Goal: Information Seeking & Learning: Find specific fact

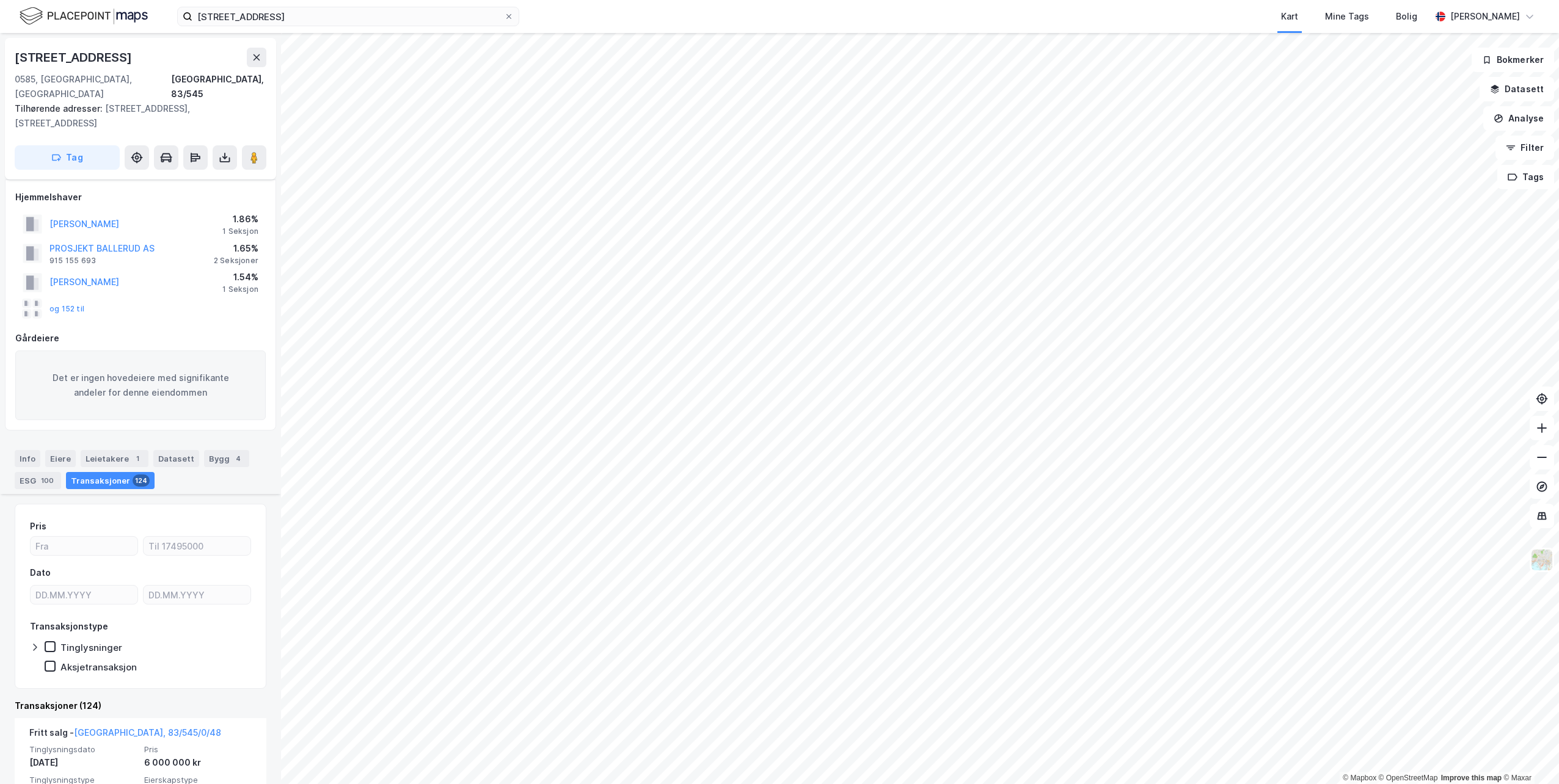
scroll to position [305, 0]
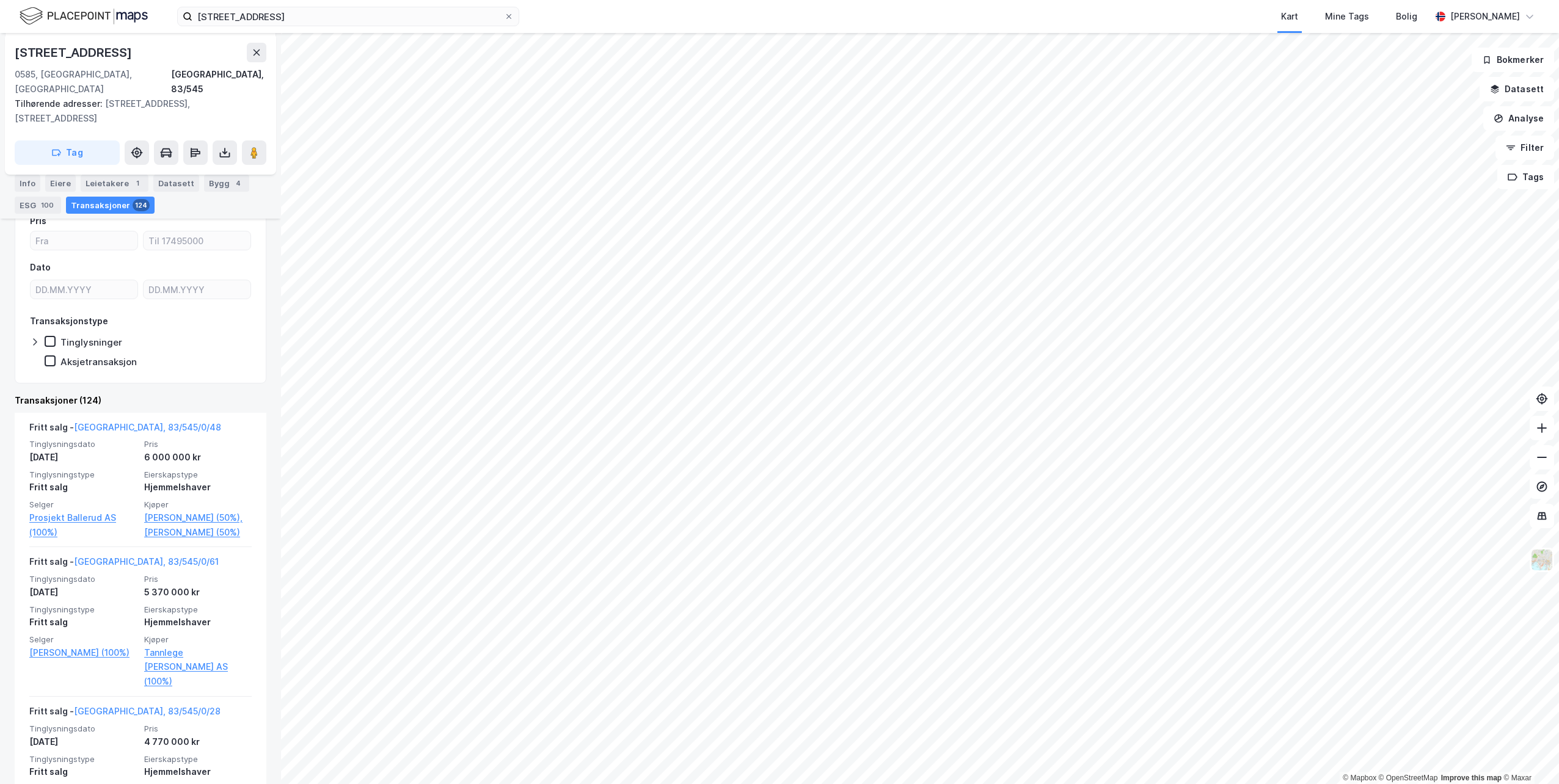
click at [295, 27] on div "[STREET_ADDRESS] Kart Mine Tags Bolig [PERSON_NAME]" at bounding box center [780, 16] width 1559 height 33
click at [294, 27] on div "[STREET_ADDRESS] Kart Mine Tags Bolig [PERSON_NAME]" at bounding box center [780, 16] width 1559 height 33
click at [294, 24] on input "[STREET_ADDRESS]" at bounding box center [348, 16] width 312 height 18
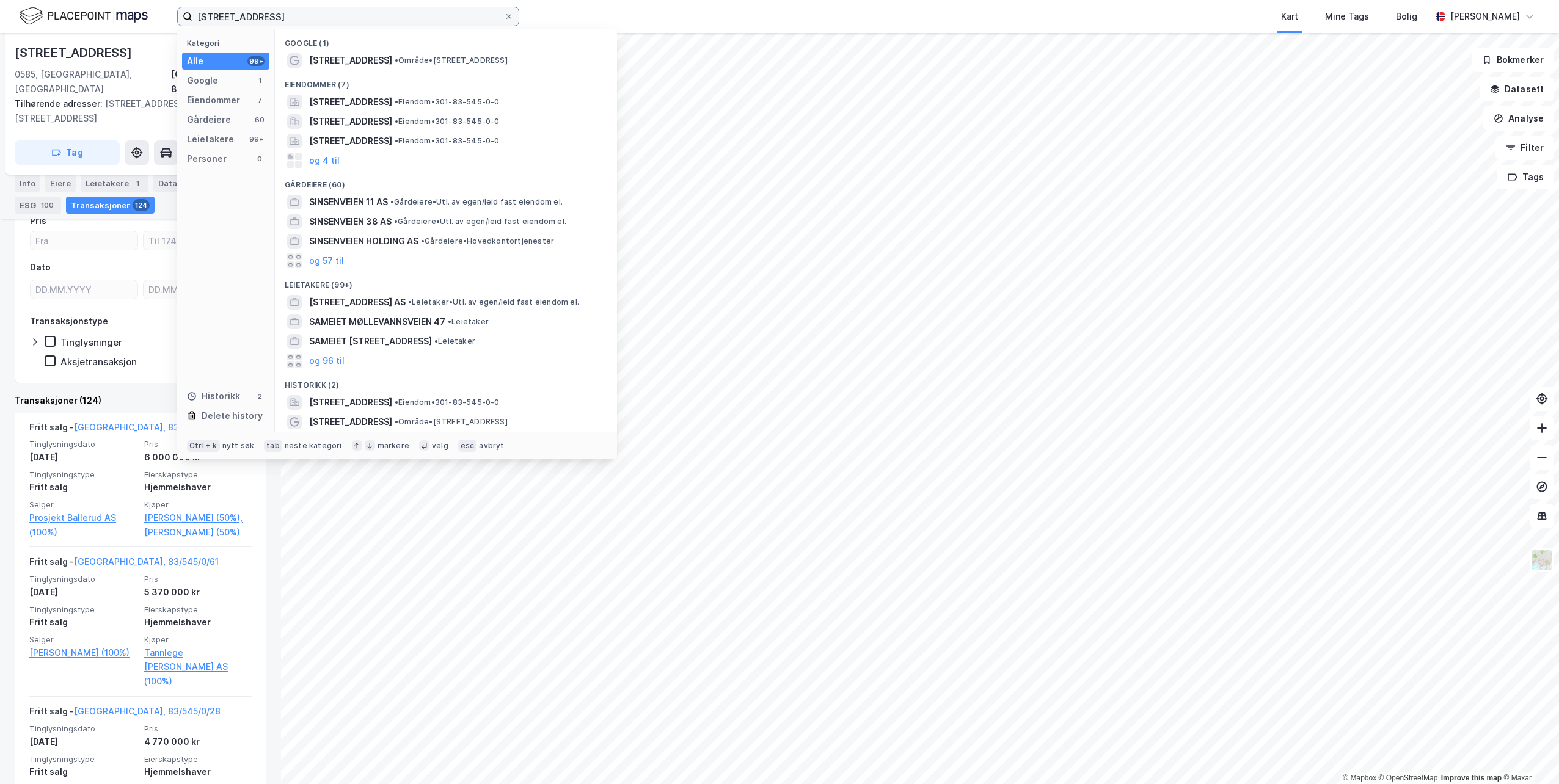
click at [294, 23] on input "[STREET_ADDRESS]" at bounding box center [348, 16] width 312 height 18
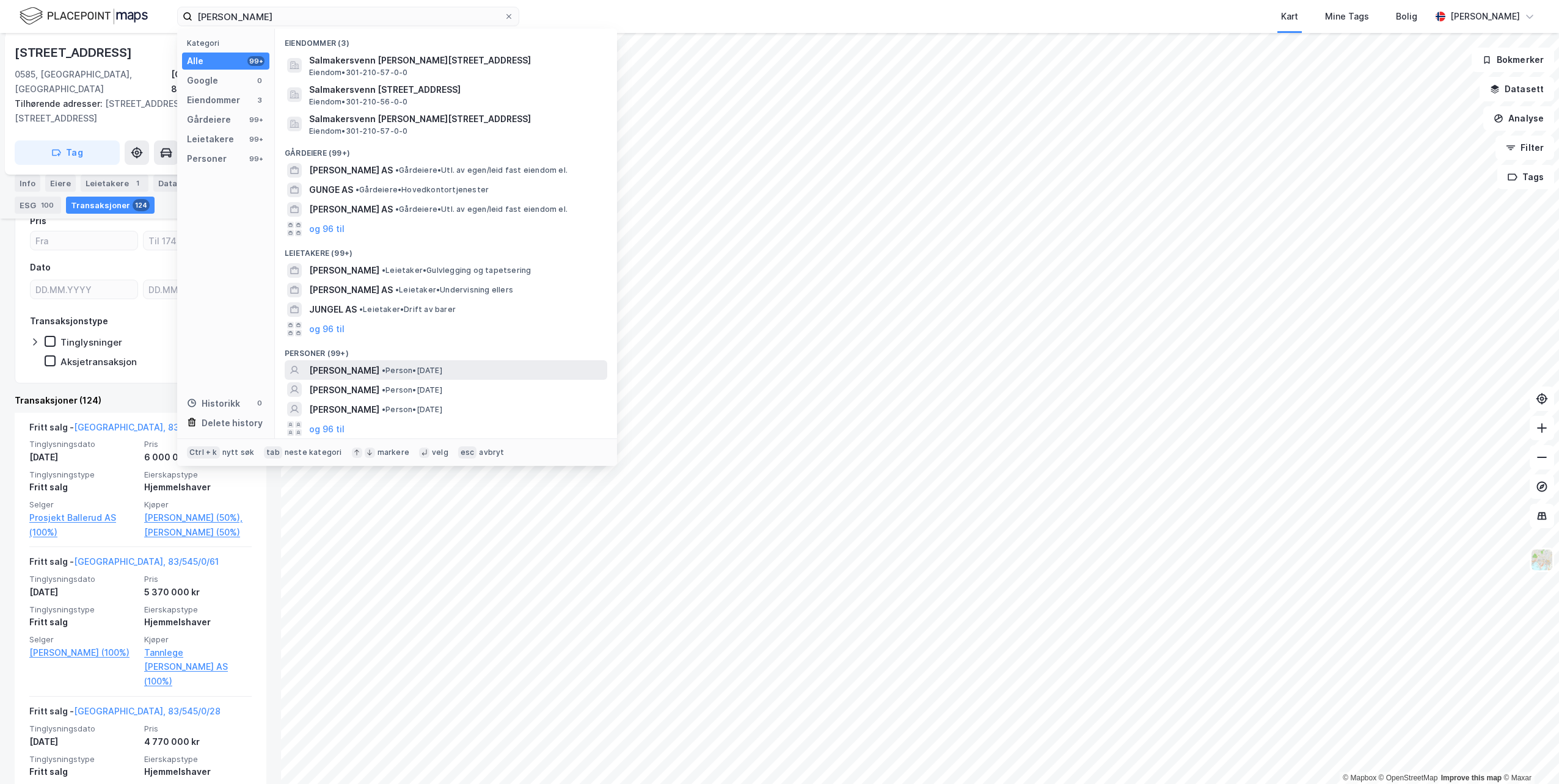
click at [345, 372] on span "[PERSON_NAME]" at bounding box center [344, 371] width 70 height 15
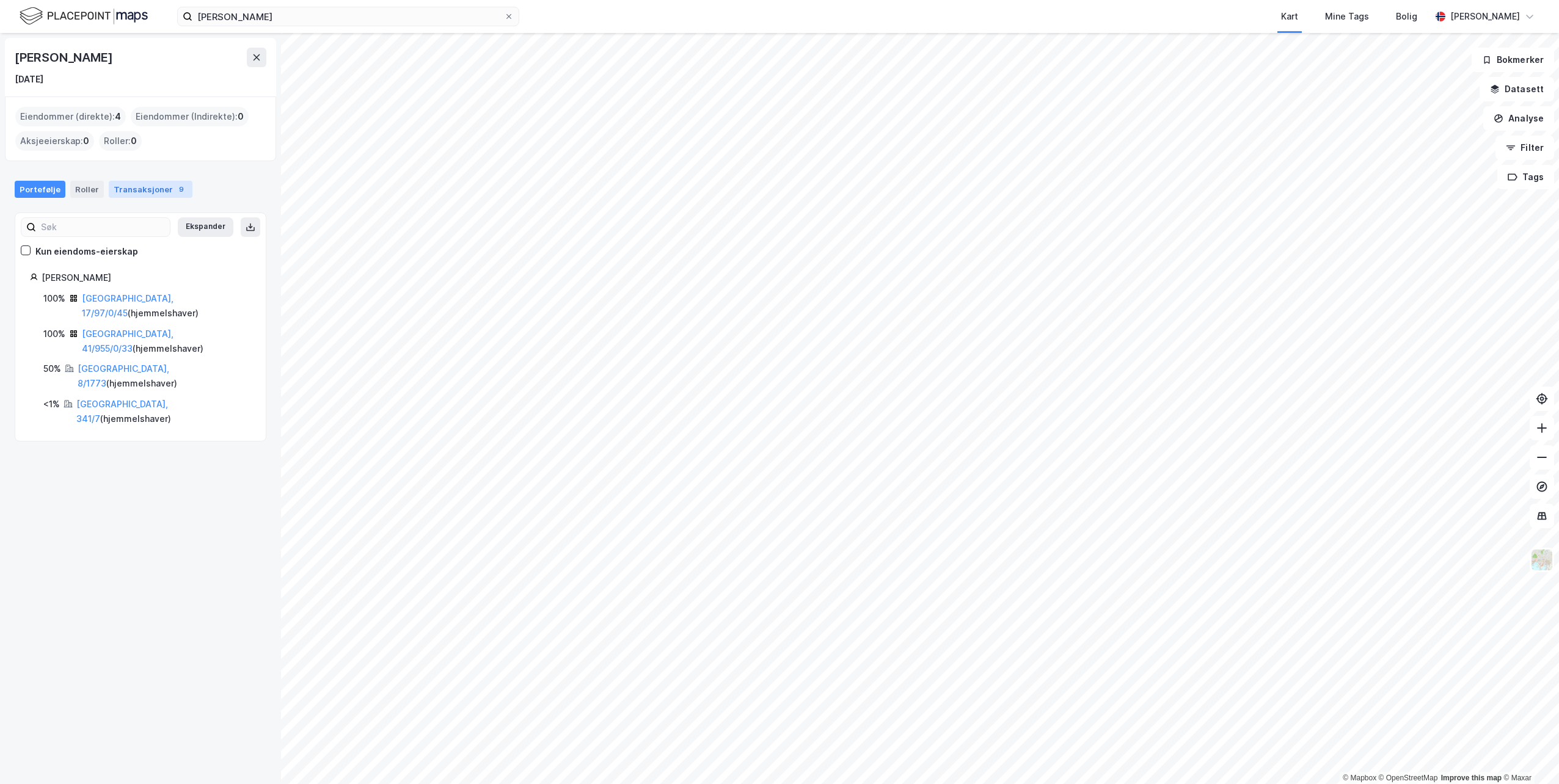
click at [126, 193] on div "Transaksjoner 9" at bounding box center [151, 189] width 84 height 17
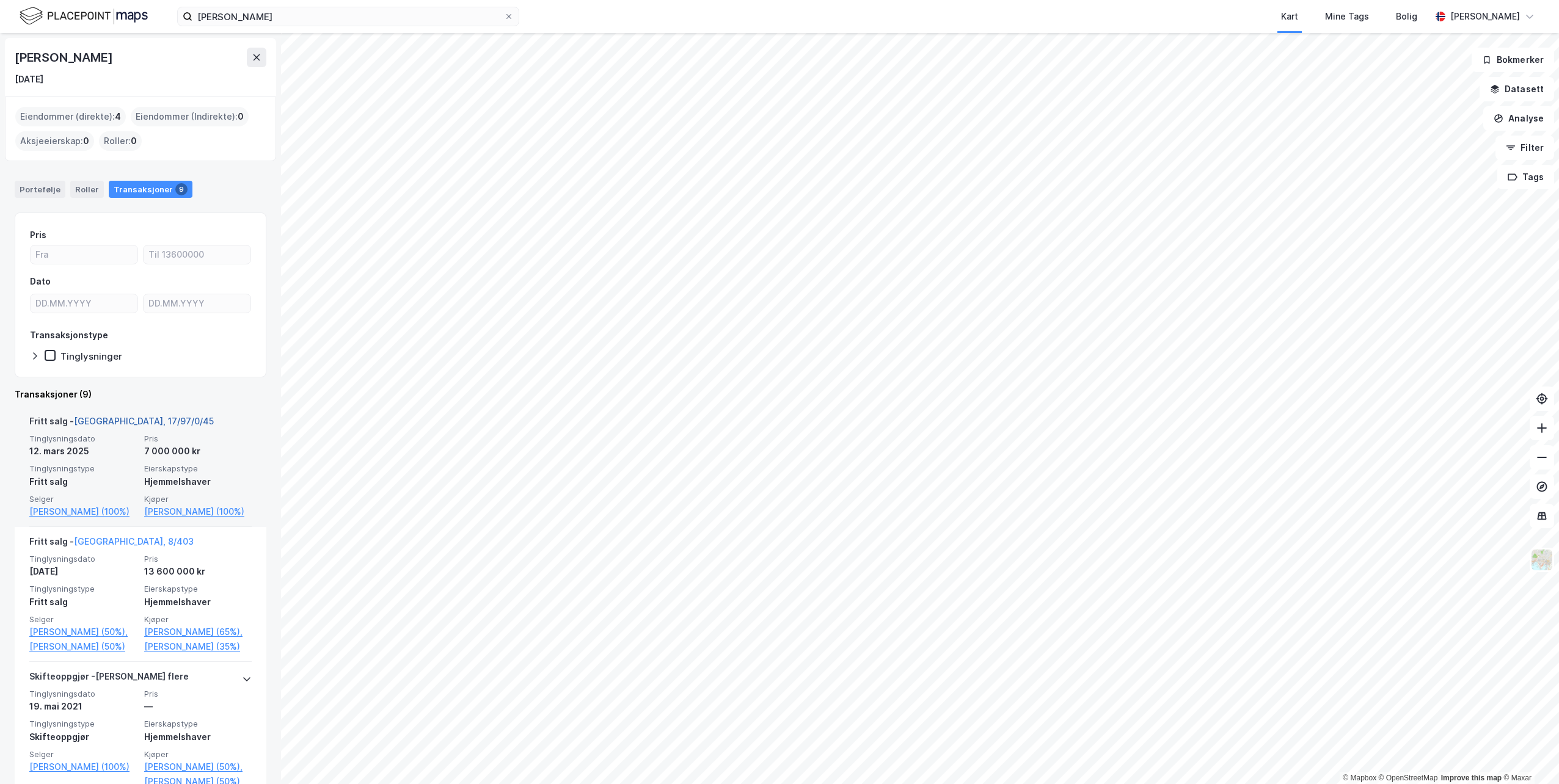
click at [113, 423] on link "[GEOGRAPHIC_DATA], 17/97/0/45" at bounding box center [144, 421] width 140 height 11
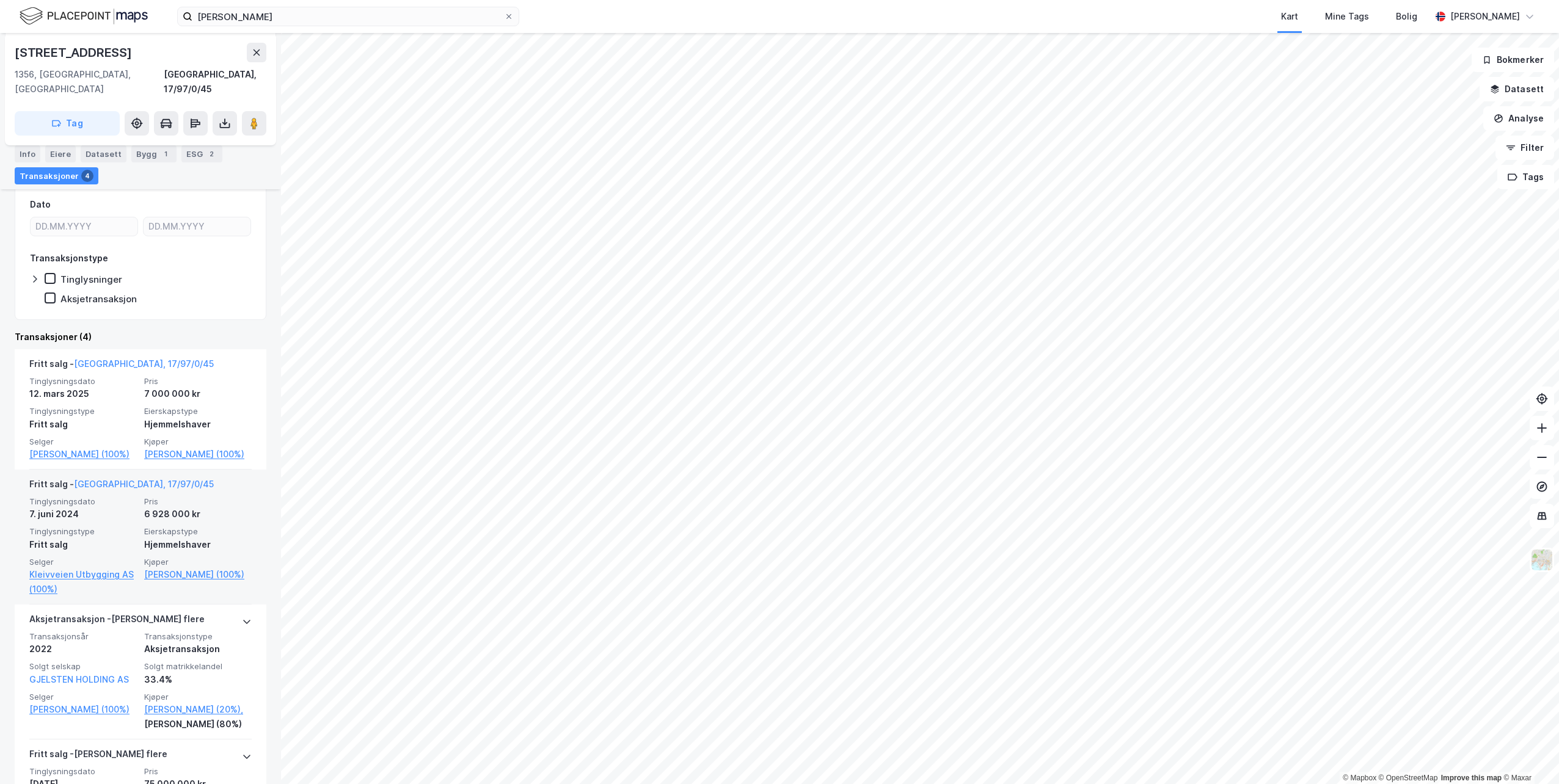
scroll to position [249, 0]
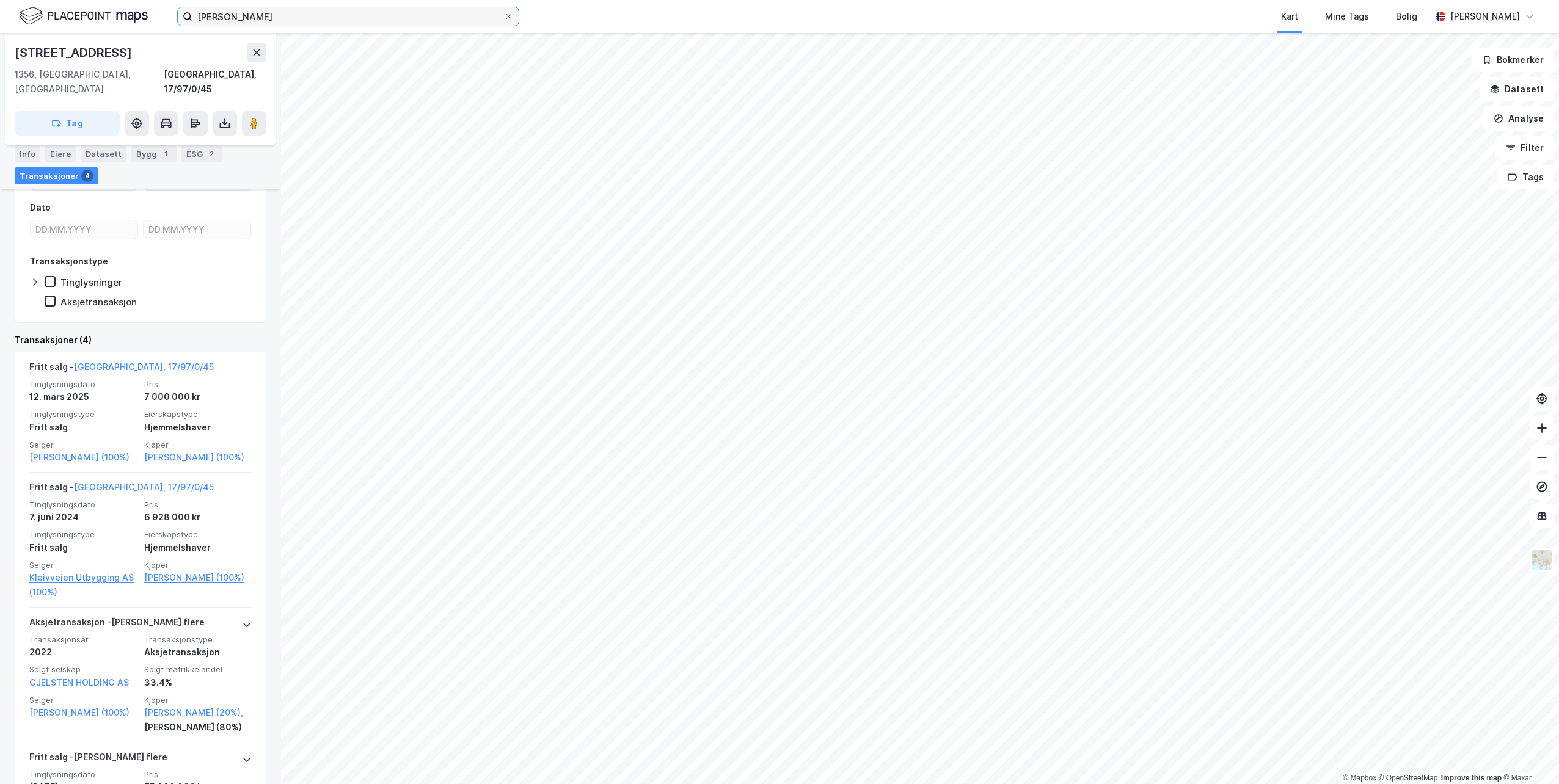
click at [289, 17] on input "[PERSON_NAME]" at bounding box center [348, 16] width 312 height 18
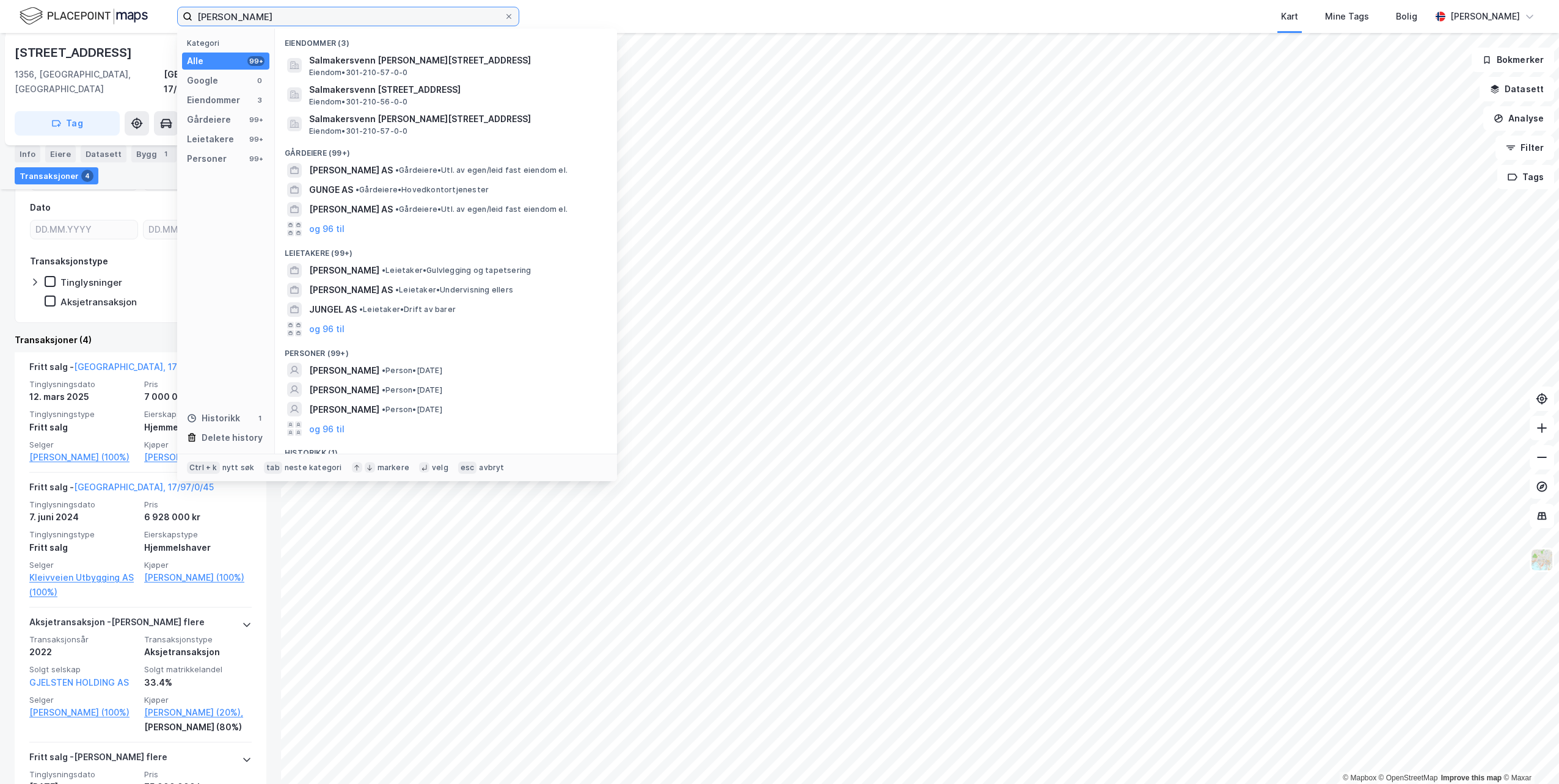
click at [289, 17] on input "[PERSON_NAME]" at bounding box center [348, 16] width 312 height 18
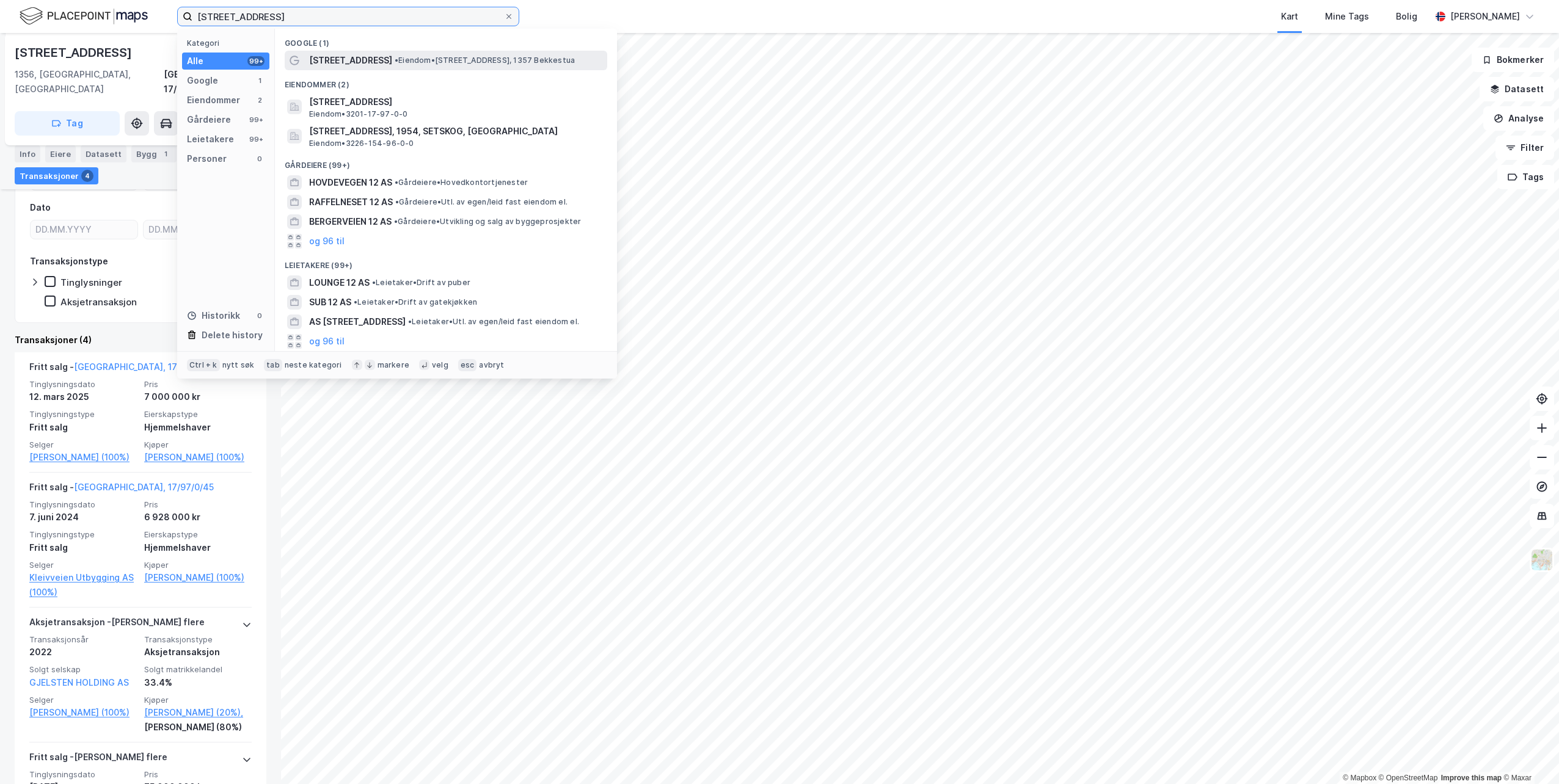
type input "[STREET_ADDRESS]"
click at [351, 67] on span "[STREET_ADDRESS]" at bounding box center [351, 60] width 83 height 15
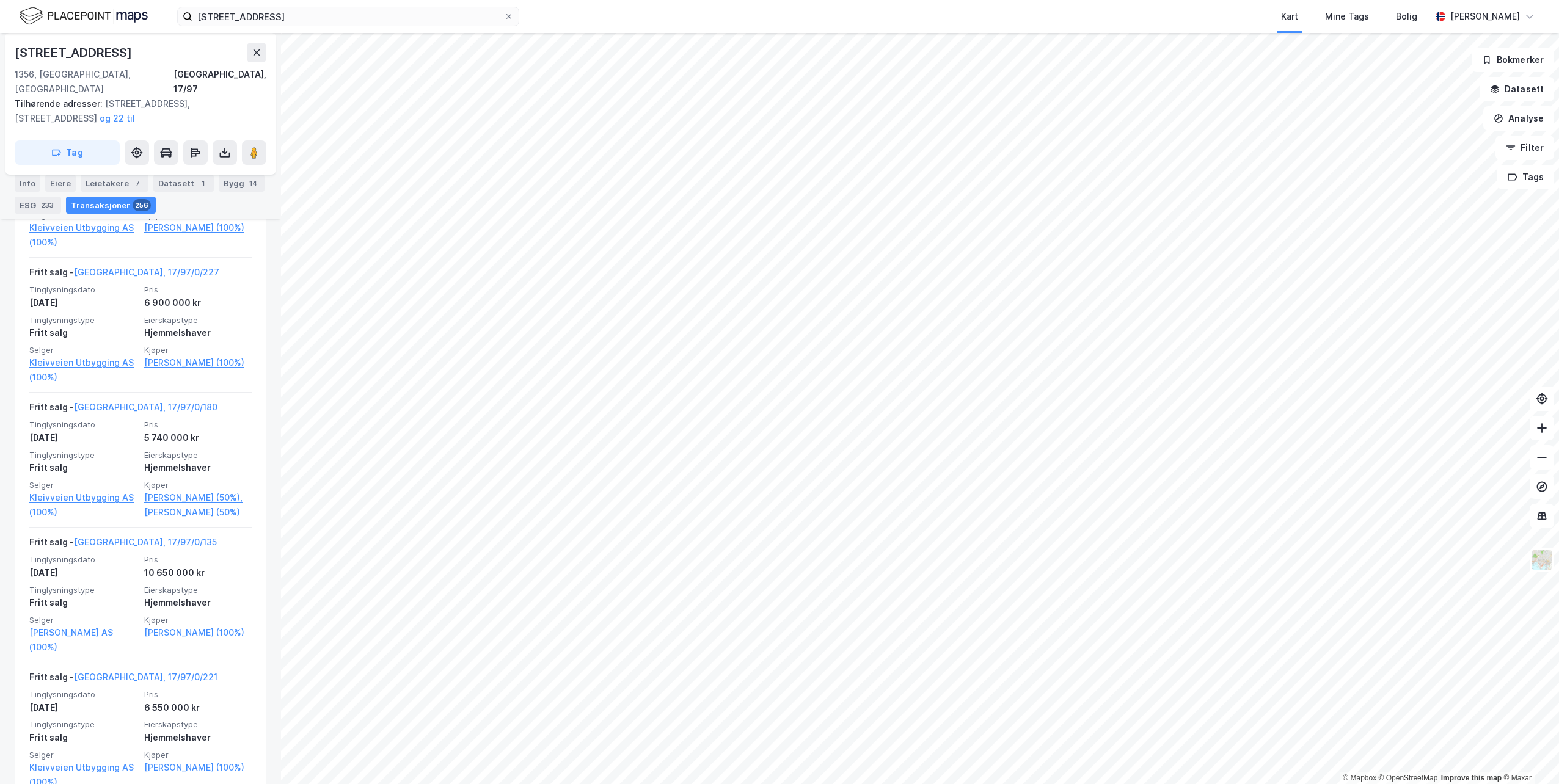
scroll to position [2136, 0]
